Goal: Find specific page/section: Find specific page/section

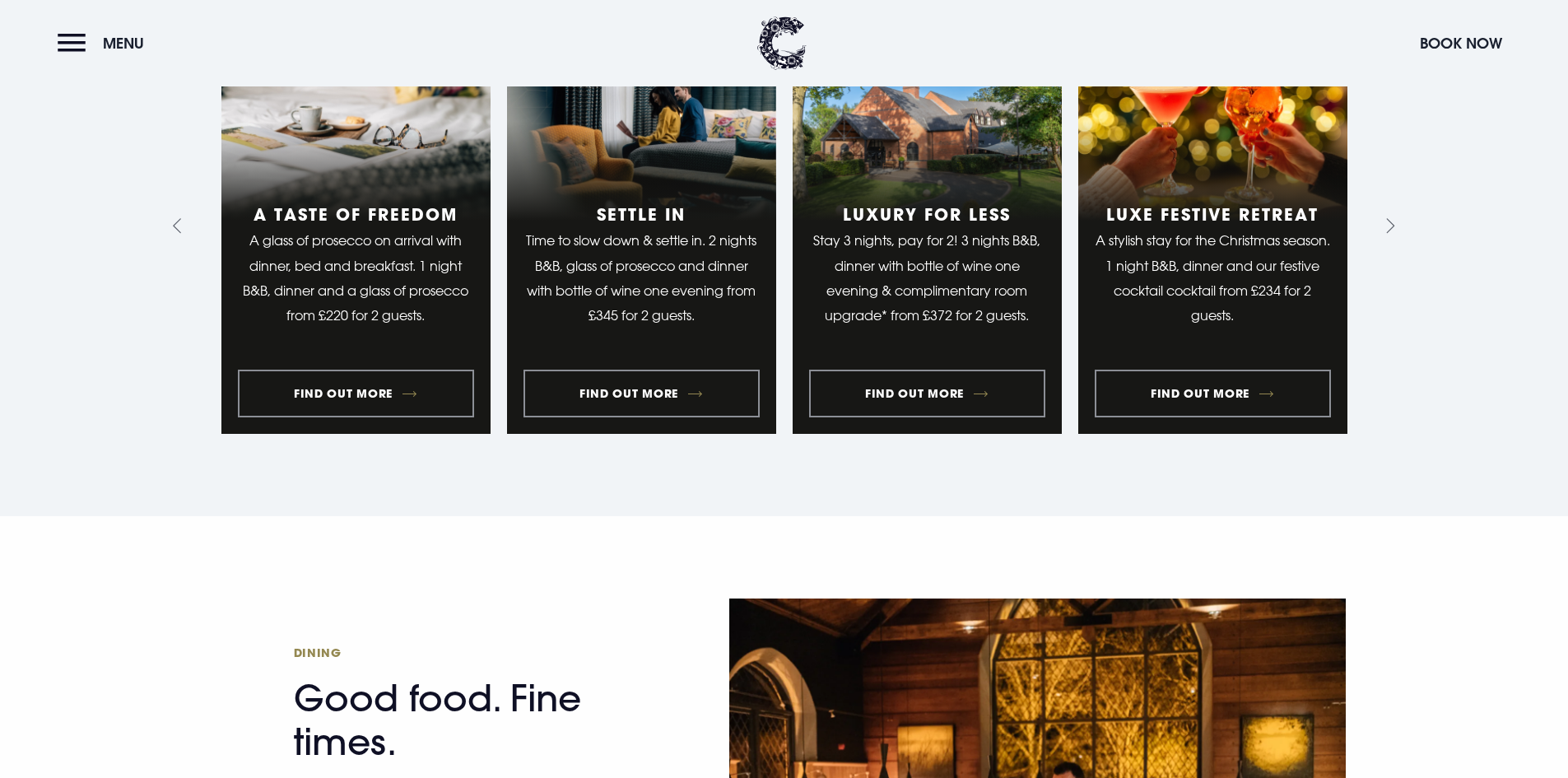
scroll to position [1656, 0]
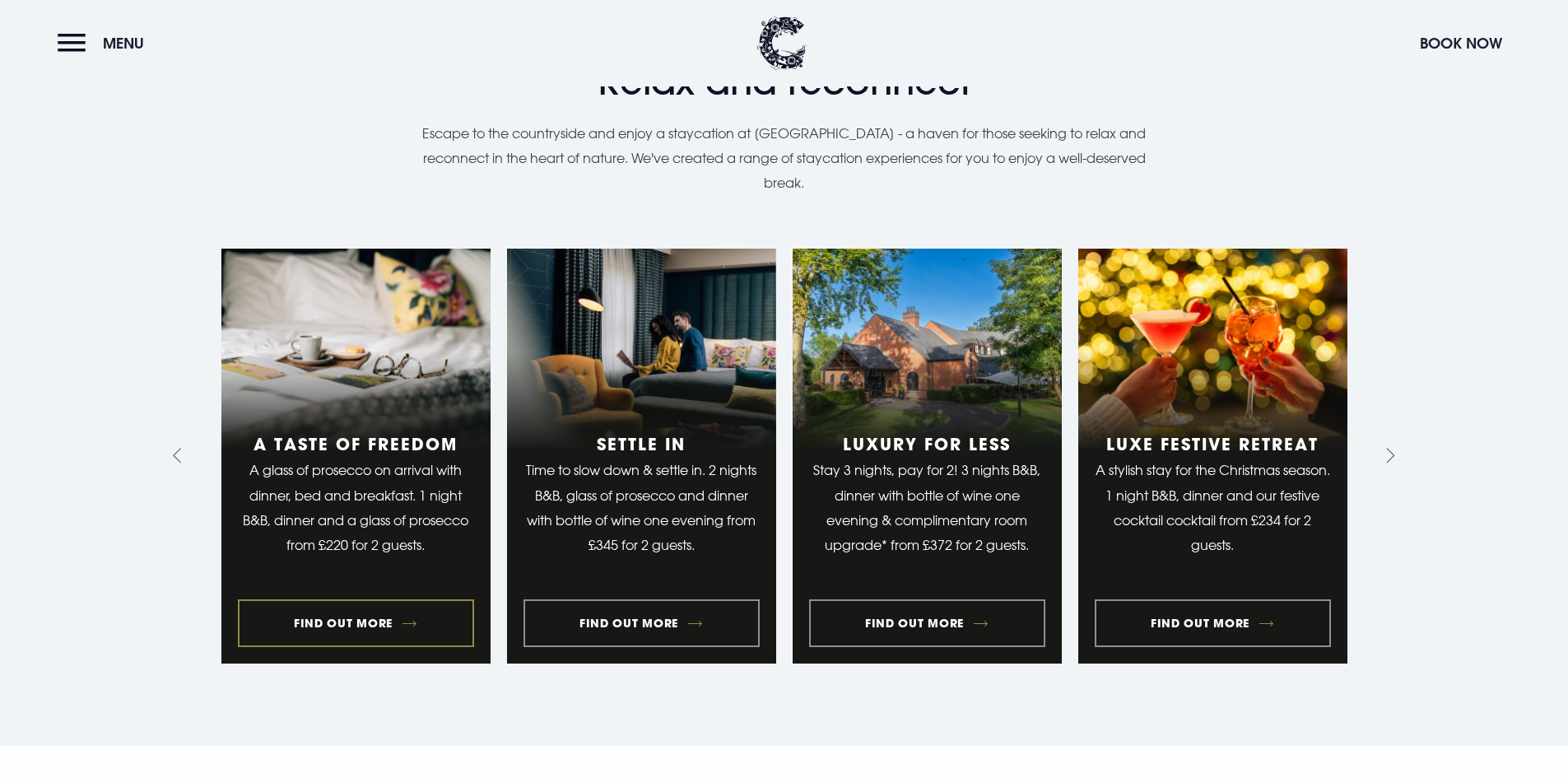
click at [379, 587] on link "1 of 10" at bounding box center [356, 457] width 269 height 416
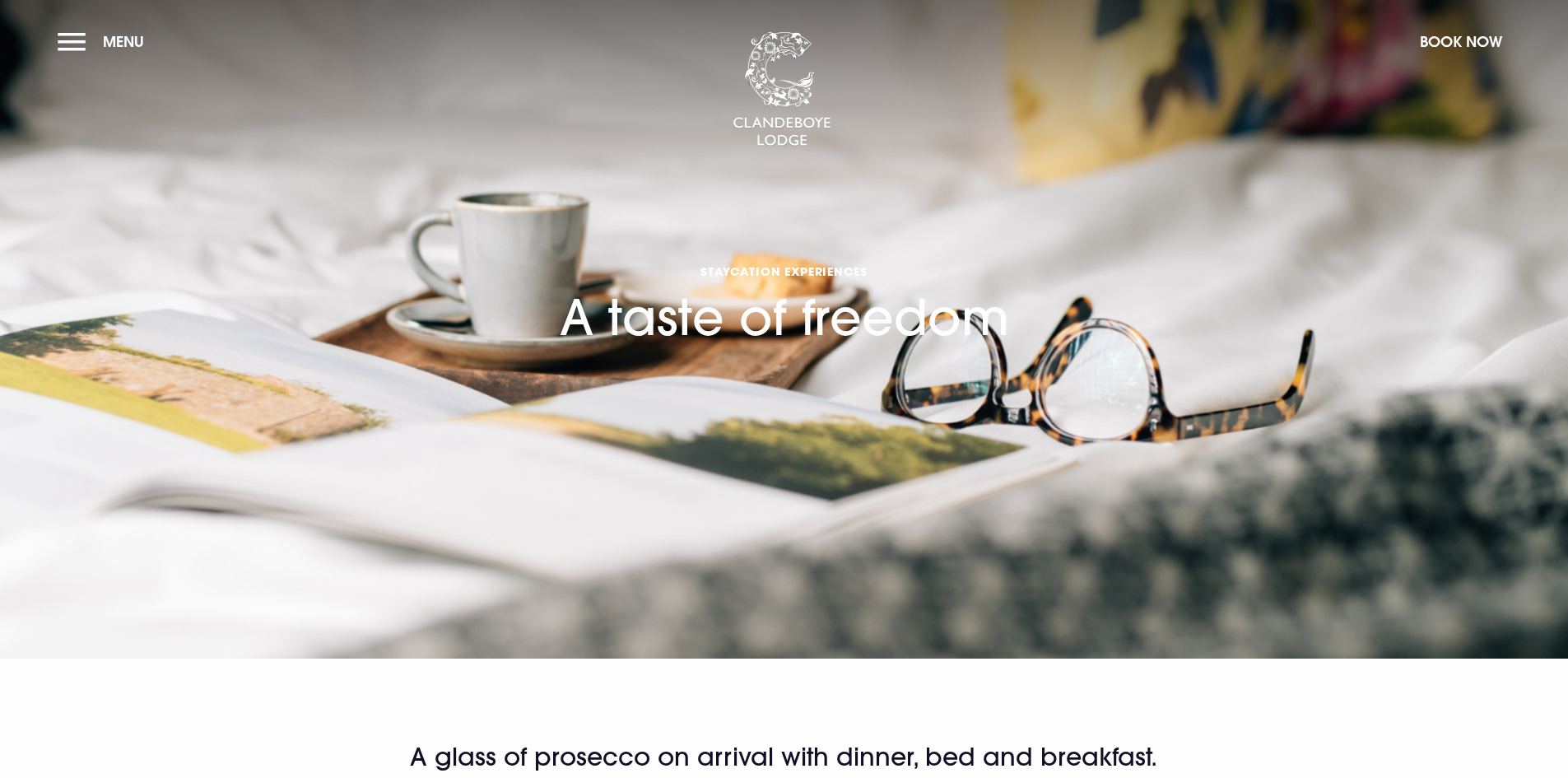
drag, startPoint x: 72, startPoint y: 35, endPoint x: 77, endPoint y: 48, distance: 13.9
click at [72, 36] on button "Menu" at bounding box center [105, 41] width 95 height 35
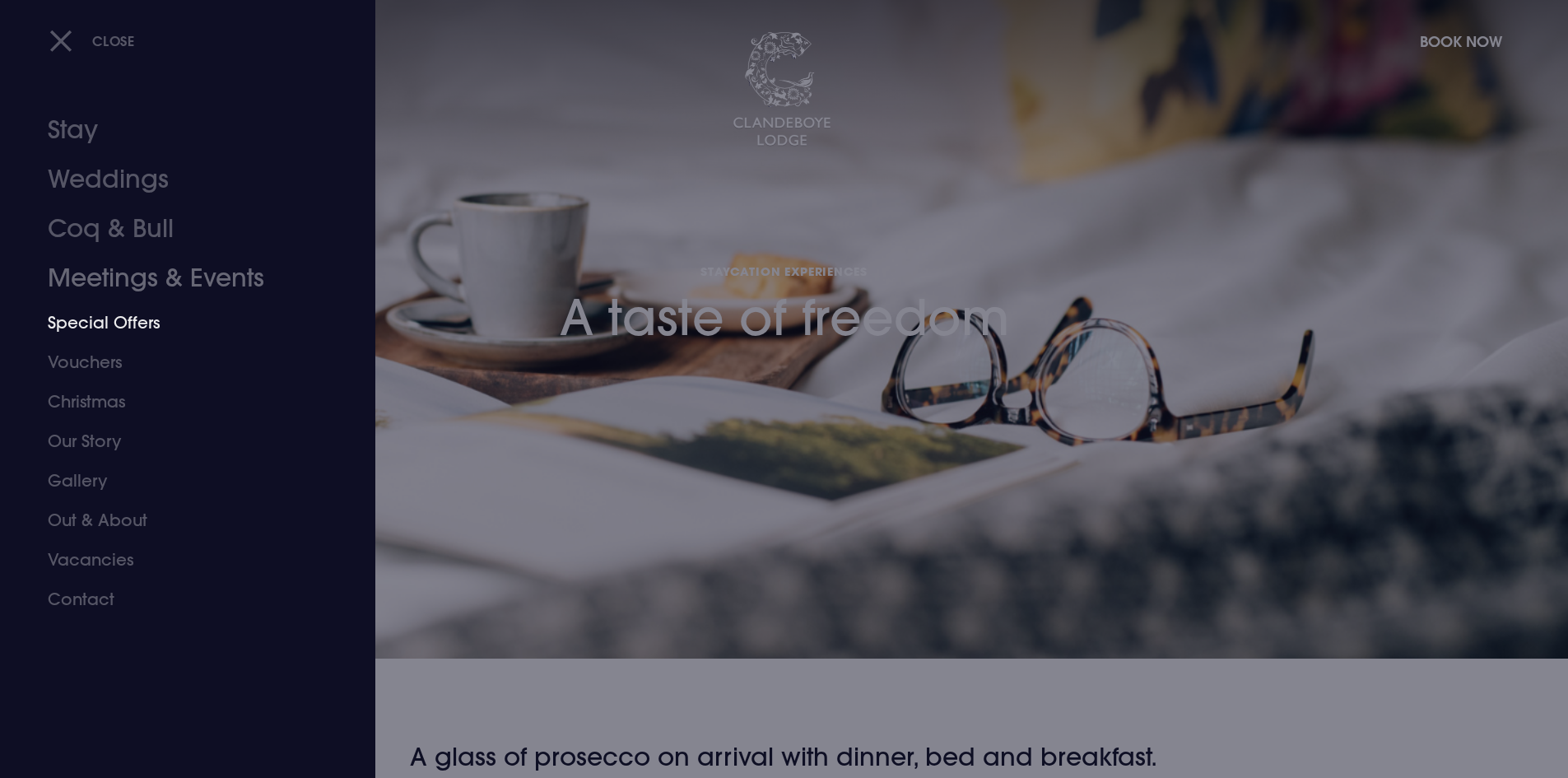
click at [144, 328] on link "Special Offers" at bounding box center [178, 323] width 260 height 40
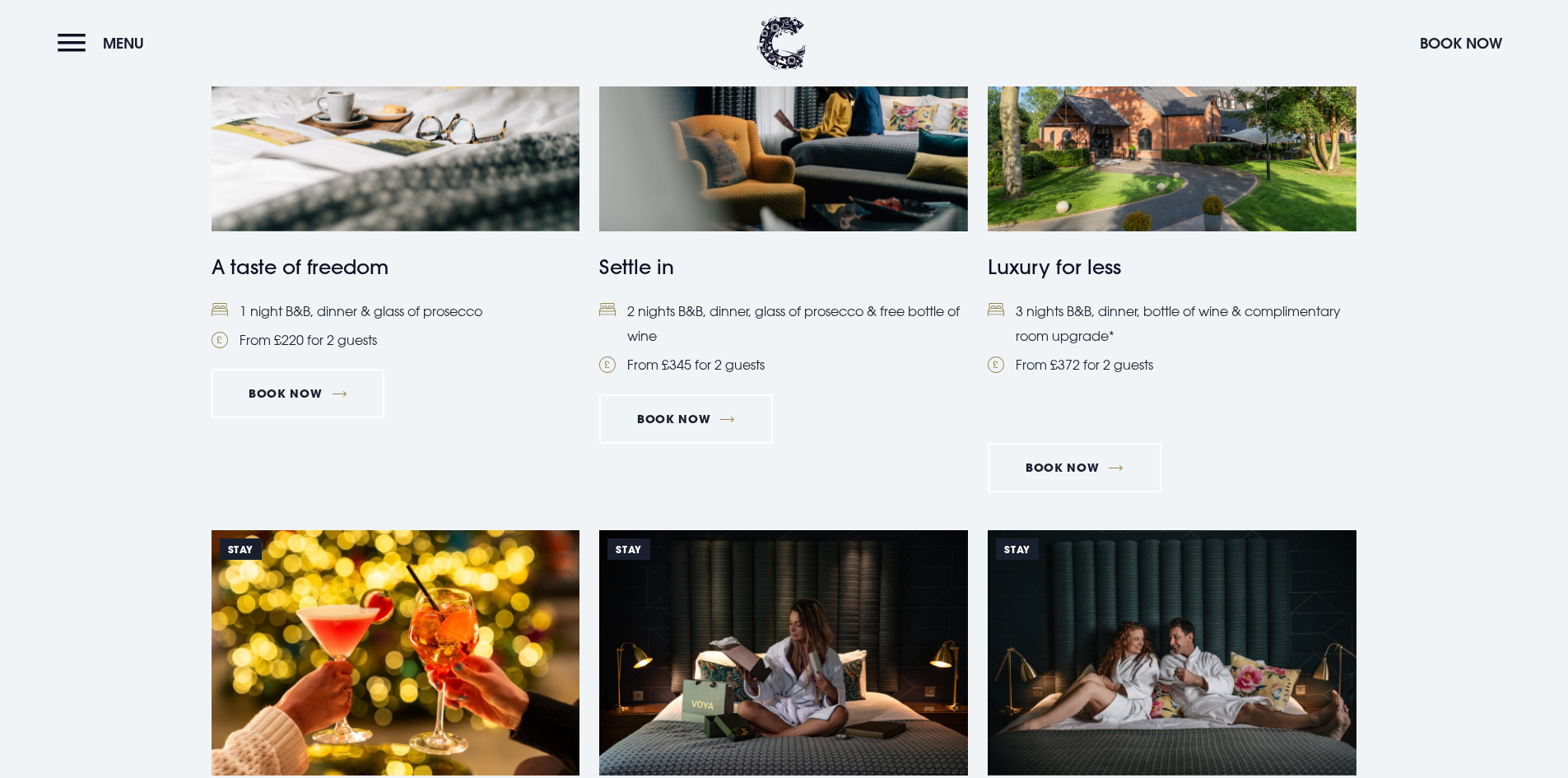
scroll to position [1153, 0]
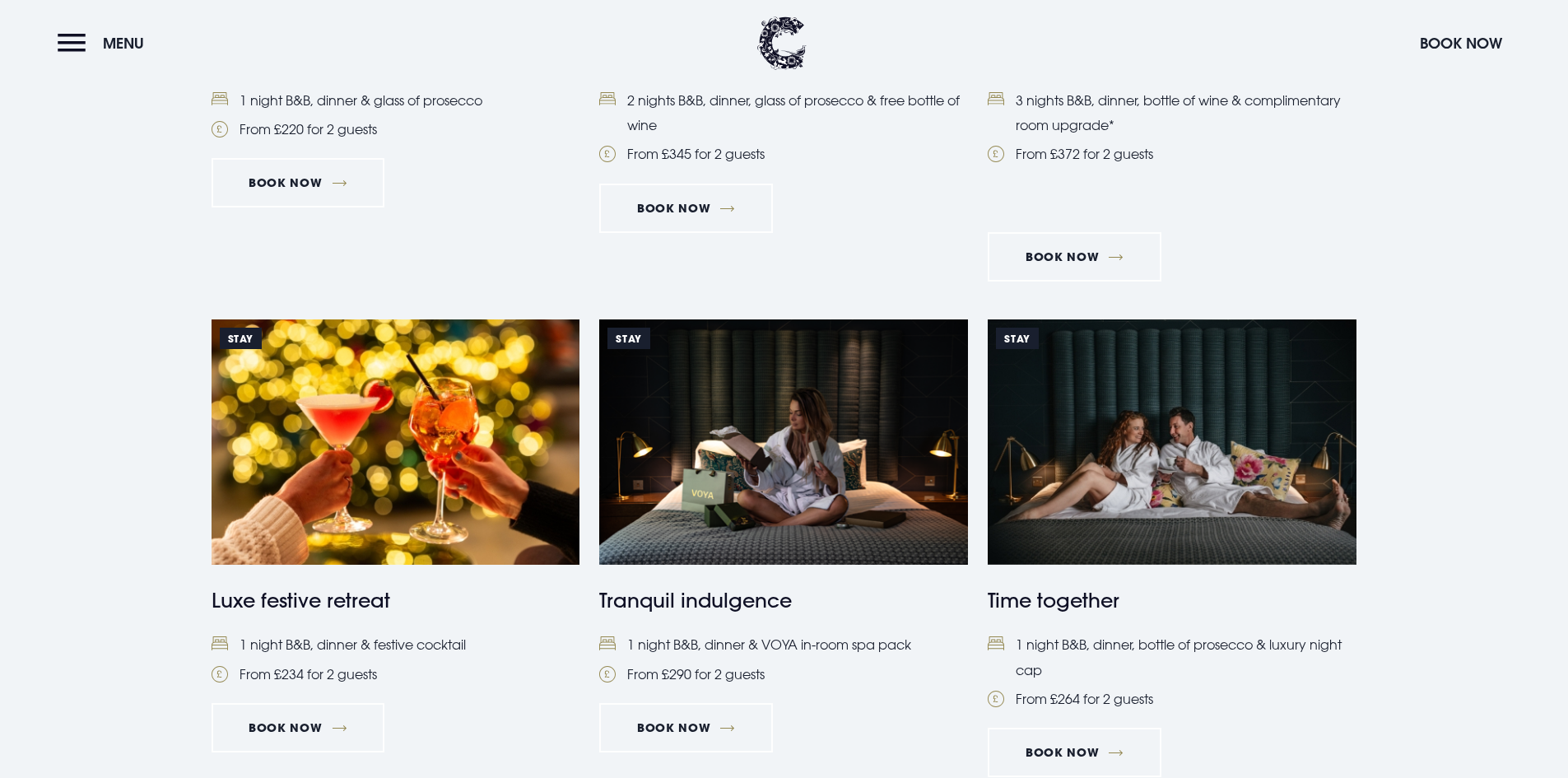
click at [54, 43] on header "Menu Book Now" at bounding box center [784, 43] width 1568 height 86
click at [82, 45] on button "Menu" at bounding box center [105, 43] width 95 height 35
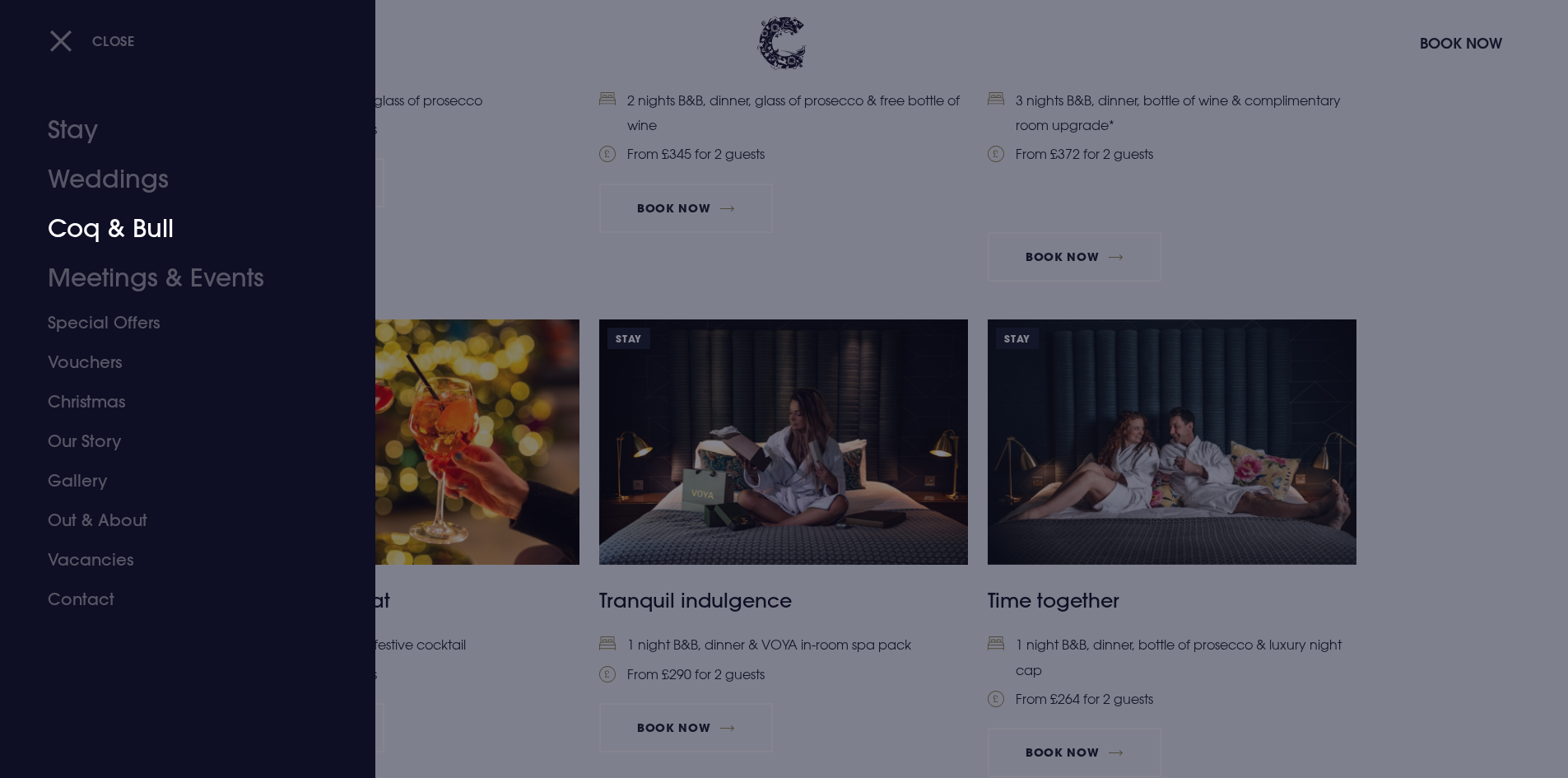
click at [124, 229] on link "Coq & Bull" at bounding box center [178, 228] width 260 height 49
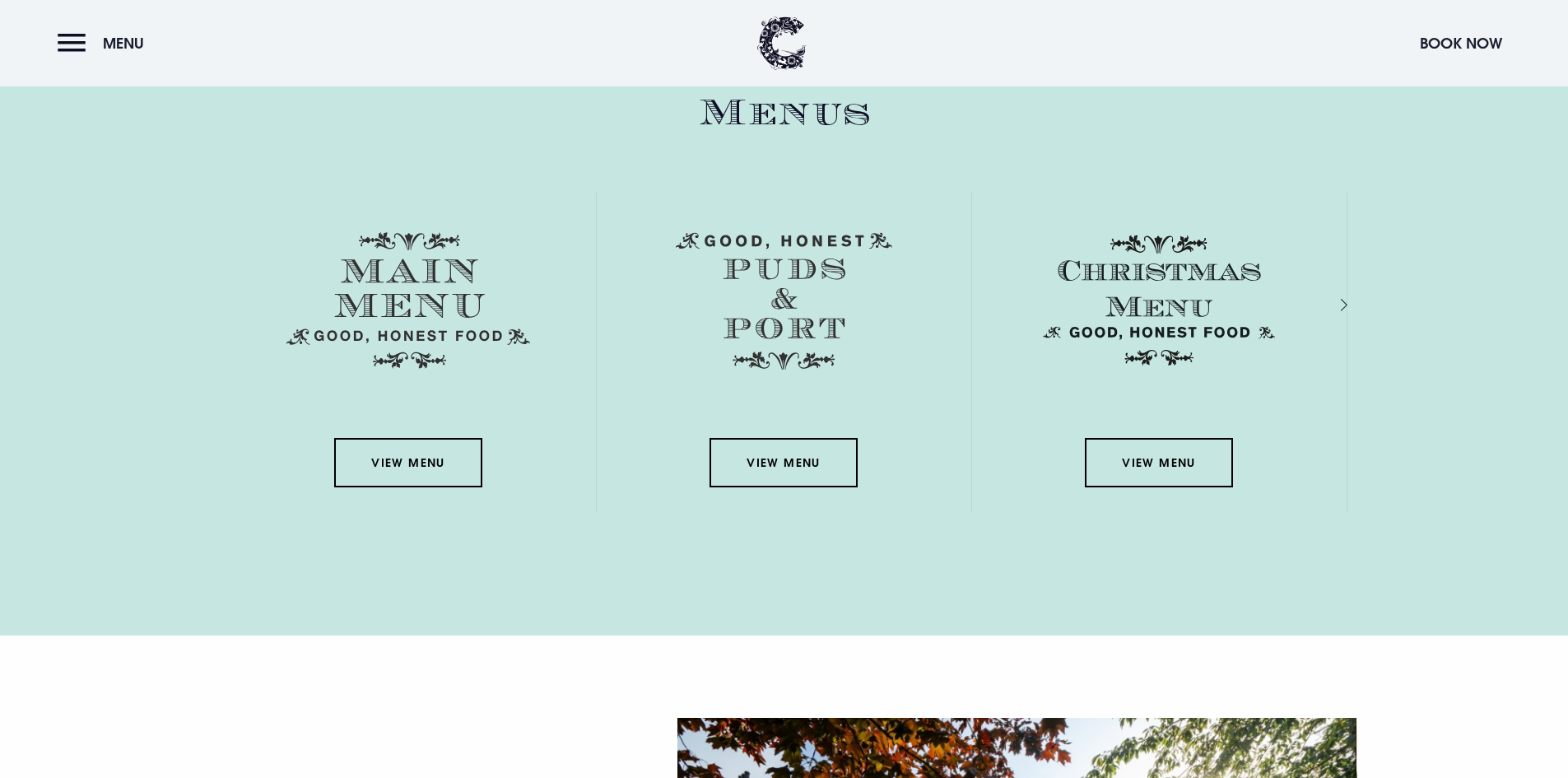
scroll to position [2388, 0]
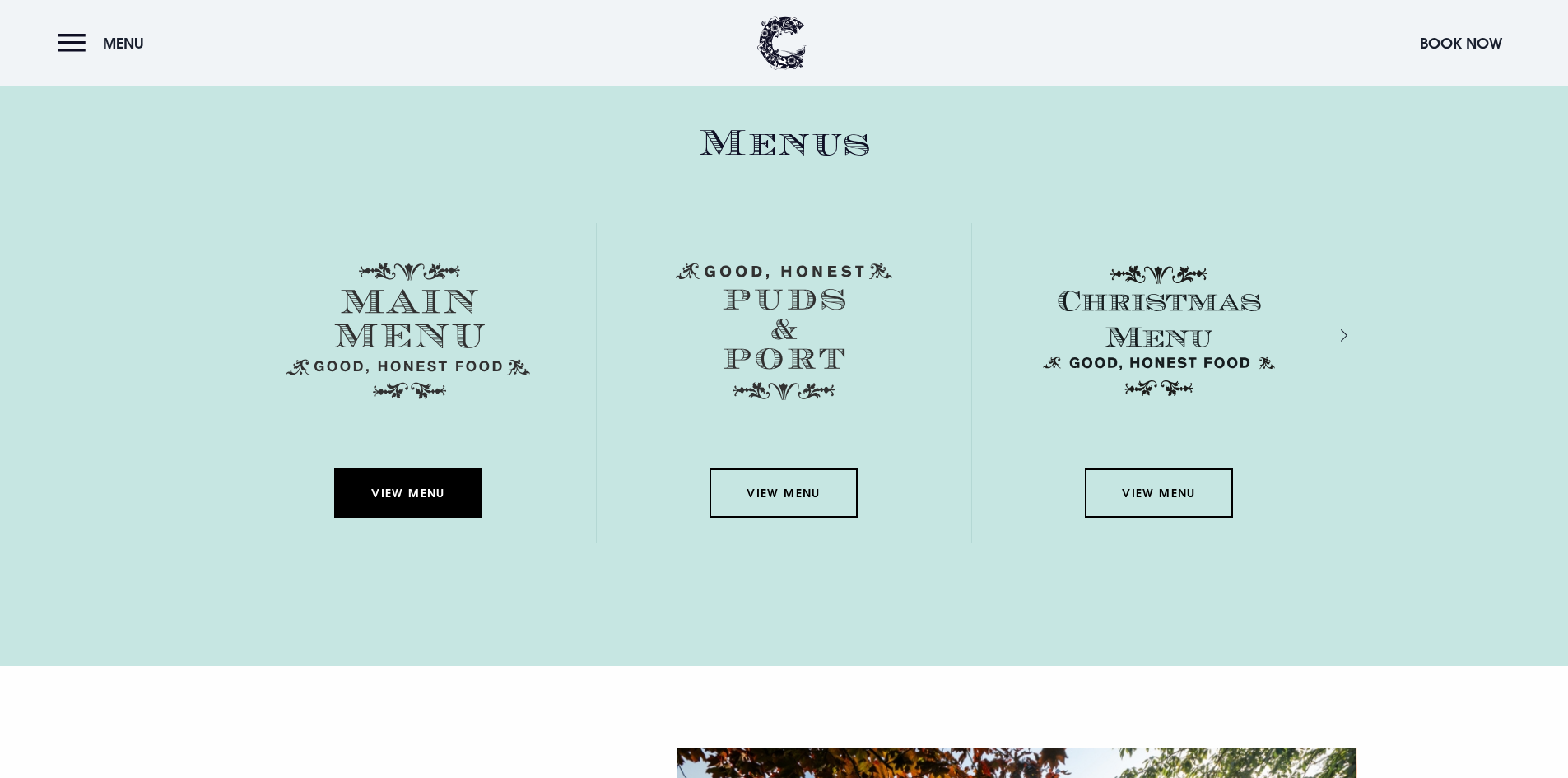
click at [397, 506] on link "View Menu" at bounding box center [408, 493] width 148 height 49
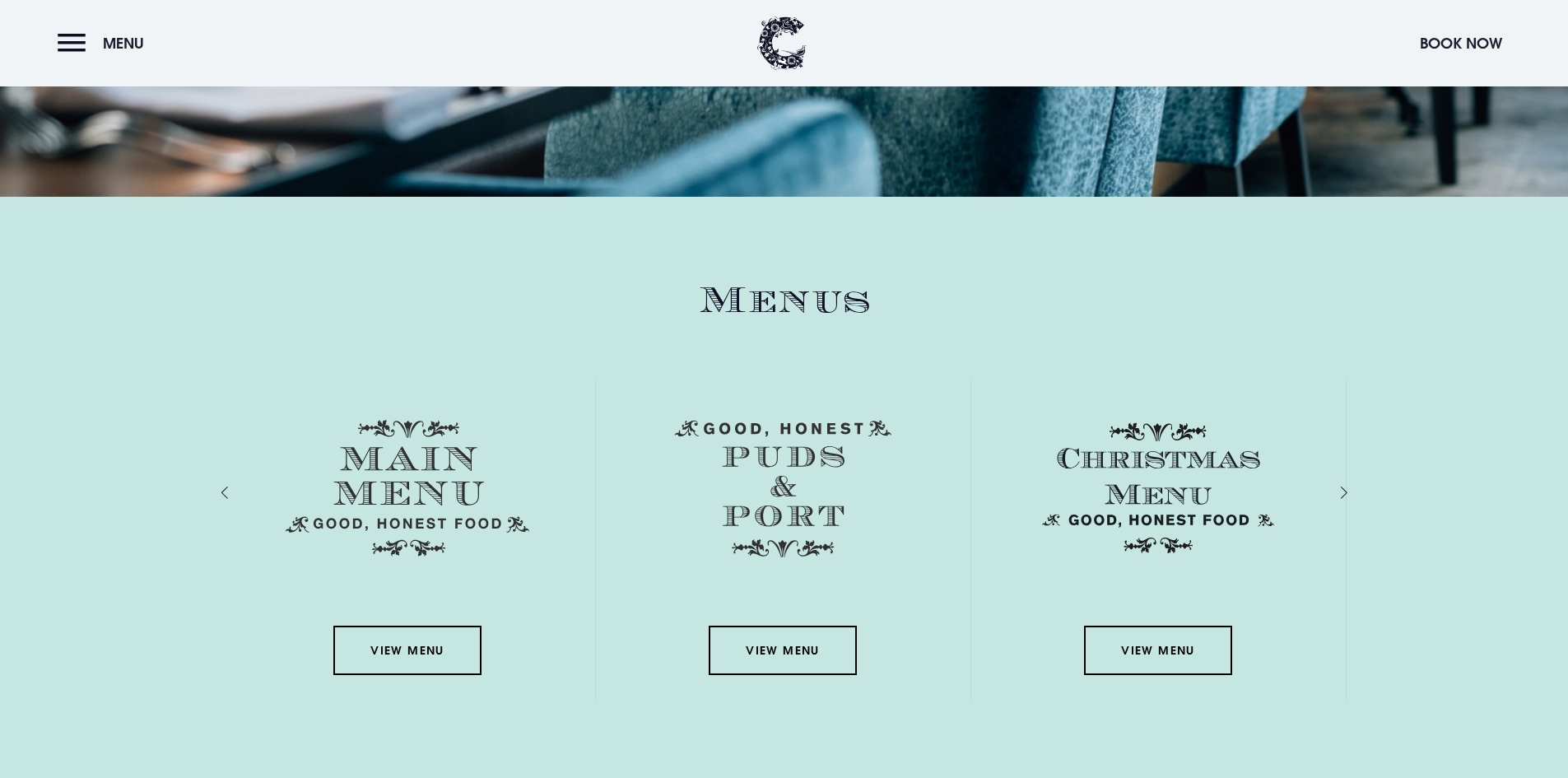
scroll to position [2553, 0]
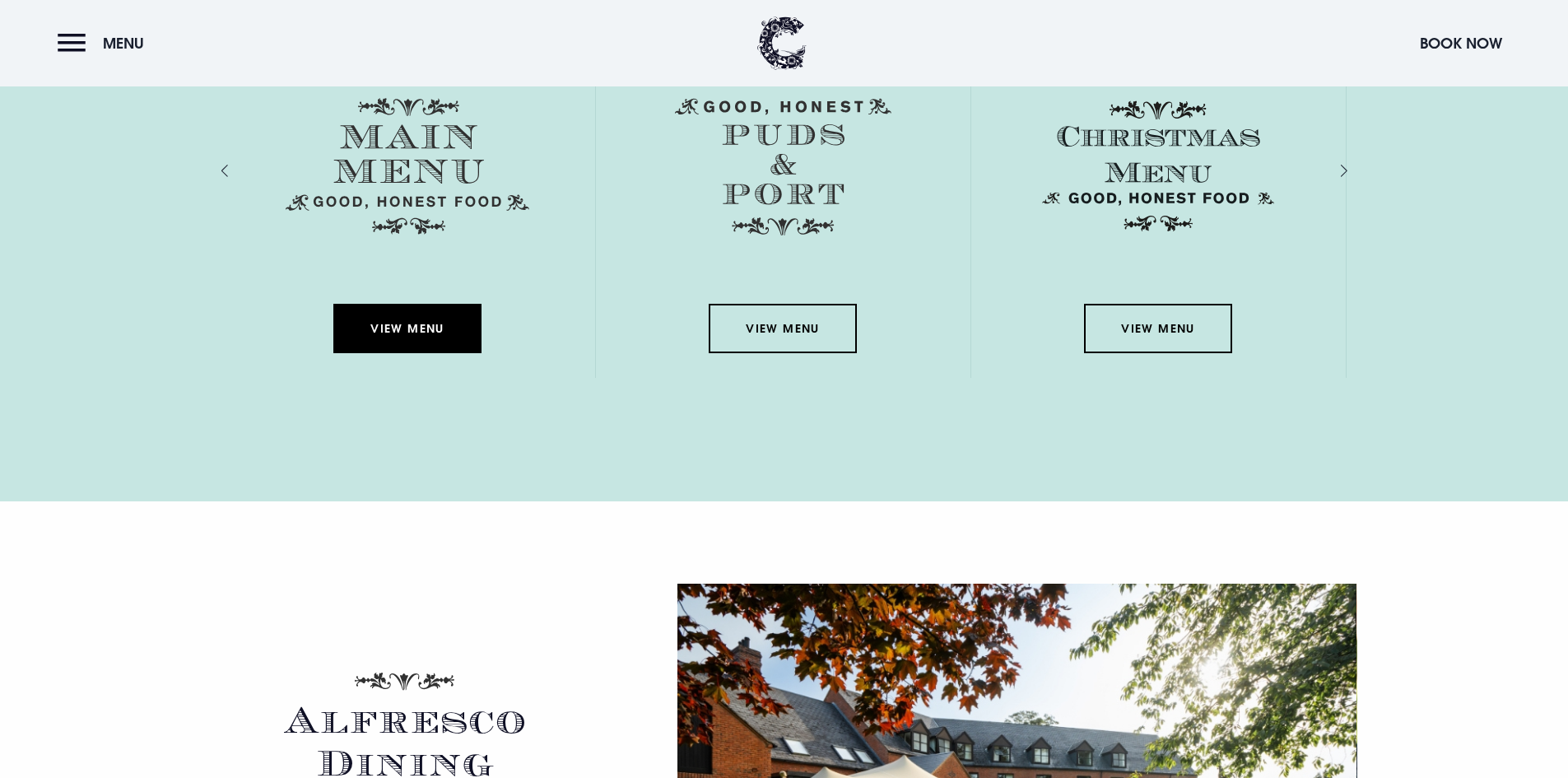
click at [424, 323] on link "View Menu" at bounding box center [408, 328] width 148 height 49
click at [408, 327] on link "View Menu" at bounding box center [408, 328] width 148 height 49
